Goal: Task Accomplishment & Management: Manage account settings

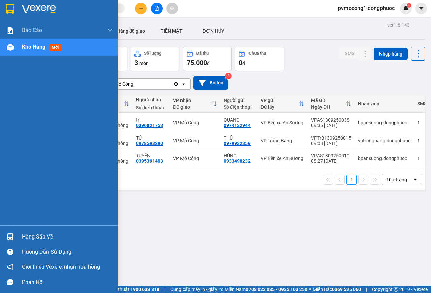
click at [9, 240] on img at bounding box center [10, 236] width 7 height 7
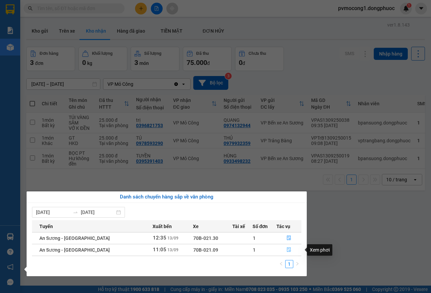
click at [287, 248] on icon "file-done" at bounding box center [289, 250] width 4 height 5
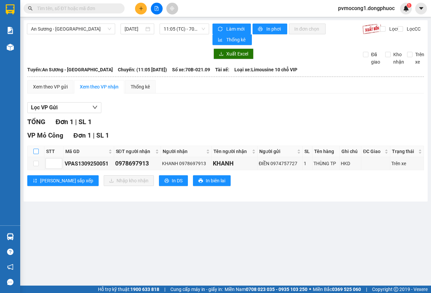
click at [34, 153] on input "checkbox" at bounding box center [35, 151] width 5 height 5
checkbox input "true"
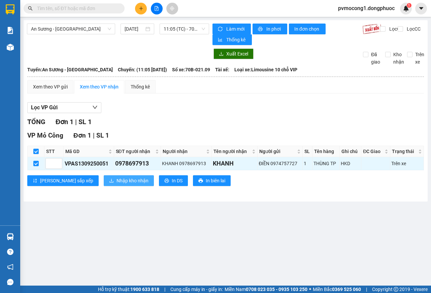
click at [117, 182] on span "Nhập kho nhận" at bounding box center [133, 180] width 32 height 7
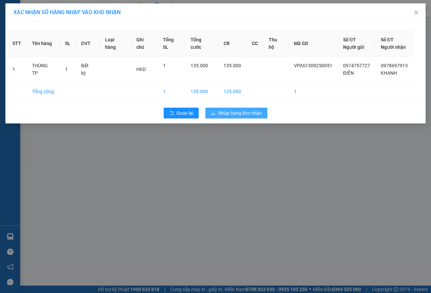
click at [243, 116] on span "Nhập hàng kho nhận" at bounding box center [240, 112] width 44 height 7
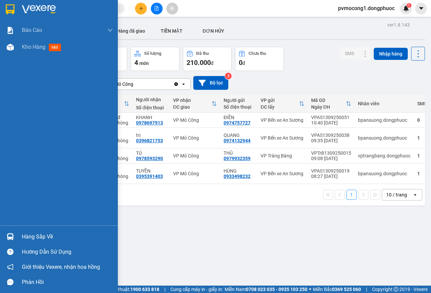
click at [13, 237] on img at bounding box center [10, 236] width 7 height 7
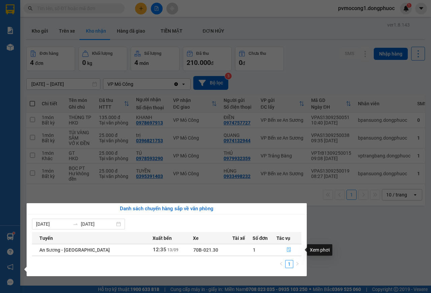
click at [287, 250] on icon "file-done" at bounding box center [289, 250] width 5 height 5
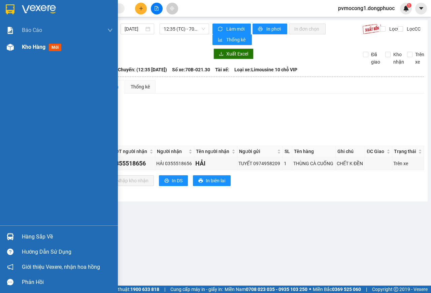
click at [33, 48] on span "Kho hàng" at bounding box center [34, 47] width 24 height 6
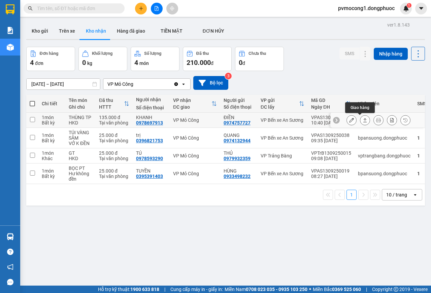
click at [363, 120] on icon at bounding box center [365, 120] width 5 height 5
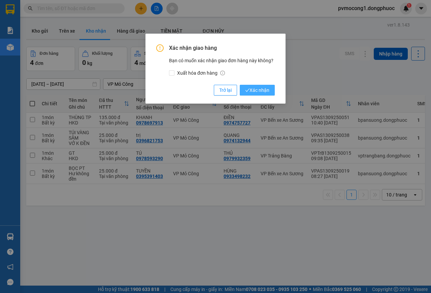
click at [268, 90] on span "Xác nhận" at bounding box center [257, 90] width 24 height 7
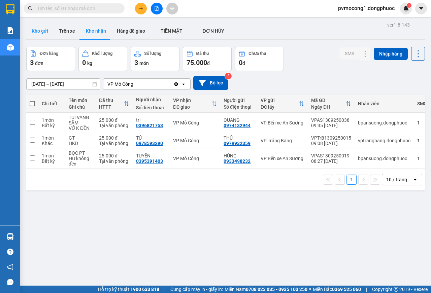
click at [38, 33] on button "Kho gửi" at bounding box center [39, 31] width 27 height 16
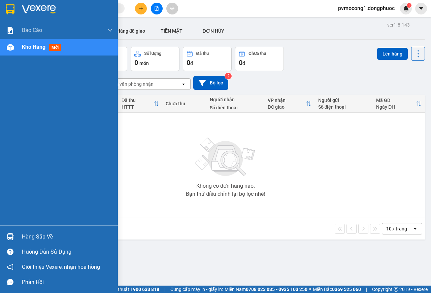
click at [10, 235] on img at bounding box center [10, 236] width 7 height 7
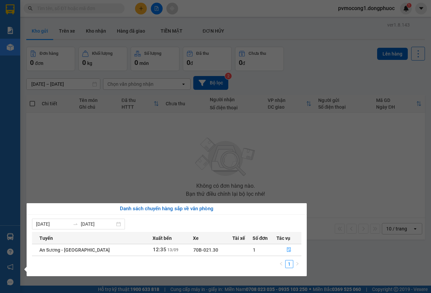
click at [133, 156] on section "Kết quả tìm kiếm ( 0 ) Bộ lọc No Data pvmocong1.dongphuoc 1 Báo cáo Mẫu 1: Báo …" at bounding box center [215, 146] width 431 height 293
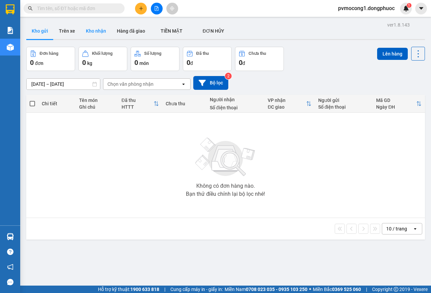
click at [94, 28] on button "Kho nhận" at bounding box center [96, 31] width 31 height 16
